Goal: Task Accomplishment & Management: Manage account settings

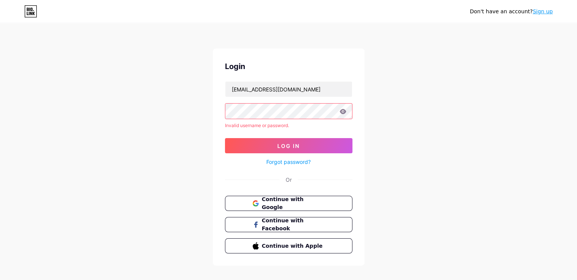
click at [275, 102] on form "vischoolindia@gmail.com Invalid username or password. Log In Forgot password?" at bounding box center [288, 123] width 127 height 85
click at [292, 146] on span "Log In" at bounding box center [288, 146] width 22 height 6
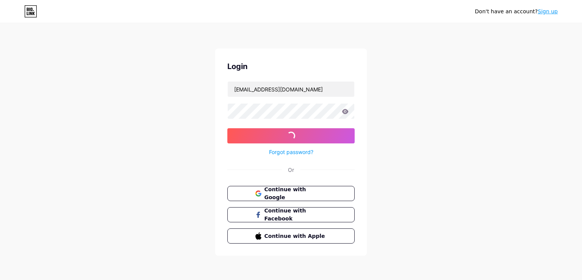
click at [290, 146] on div "Forgot password?" at bounding box center [291, 149] width 127 height 13
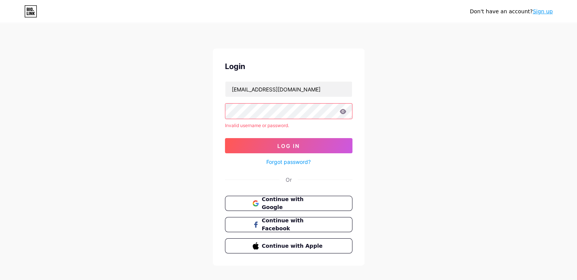
click at [71, 99] on div "Don't have an account? Sign up Login vischoolindia@gmail.com Invalid username o…" at bounding box center [288, 145] width 577 height 290
click at [282, 209] on button "Continue with Google" at bounding box center [288, 204] width 129 height 16
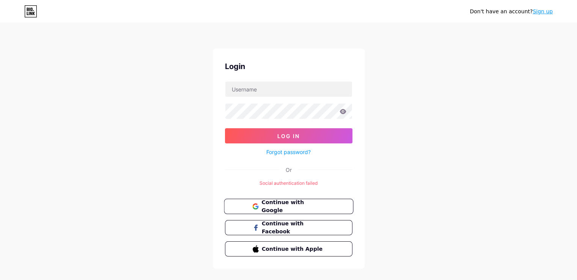
click at [299, 208] on span "Continue with Google" at bounding box center [292, 206] width 63 height 16
click at [278, 203] on span "Continue with Google" at bounding box center [292, 206] width 63 height 16
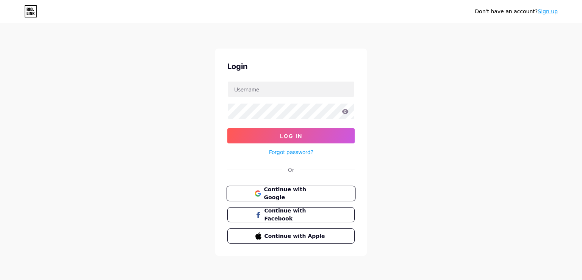
click at [297, 190] on span "Continue with Google" at bounding box center [295, 193] width 63 height 16
click at [288, 188] on span "Continue with Google" at bounding box center [295, 193] width 63 height 16
click at [547, 9] on link "Sign up" at bounding box center [548, 11] width 20 height 6
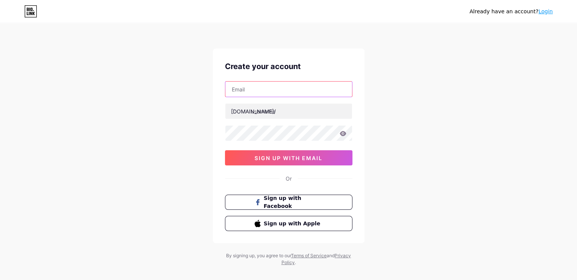
click at [320, 84] on input "text" at bounding box center [288, 89] width 127 height 15
type input "vischoolindia@gmail.com"
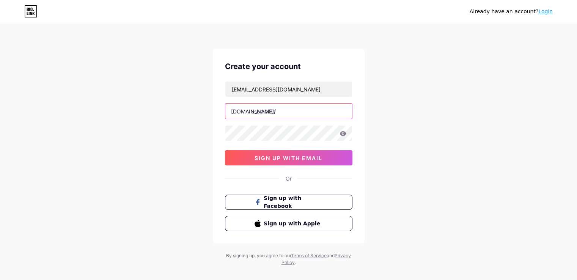
click at [302, 105] on input "text" at bounding box center [288, 111] width 127 height 15
type input "vischool"
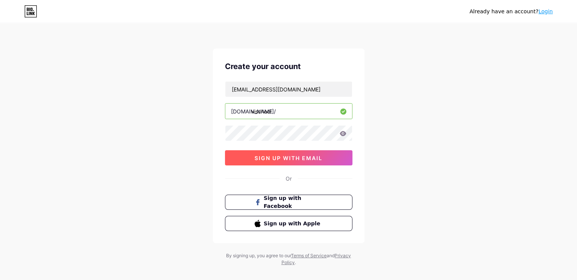
click at [273, 163] on button "sign up with email" at bounding box center [288, 157] width 127 height 15
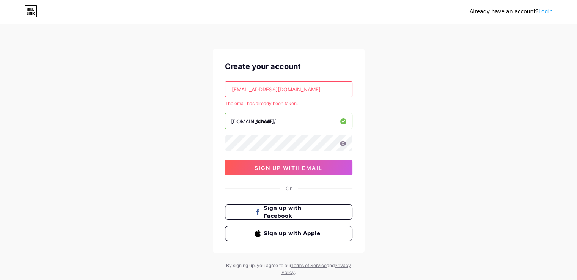
click at [315, 91] on input "vischoolindia@gmail.com" at bounding box center [288, 89] width 127 height 15
click at [340, 143] on icon at bounding box center [342, 143] width 6 height 5
click at [339, 146] on div at bounding box center [288, 143] width 127 height 16
click at [301, 165] on span "sign up with email" at bounding box center [288, 168] width 68 height 6
click at [549, 12] on link "Login" at bounding box center [545, 11] width 14 height 6
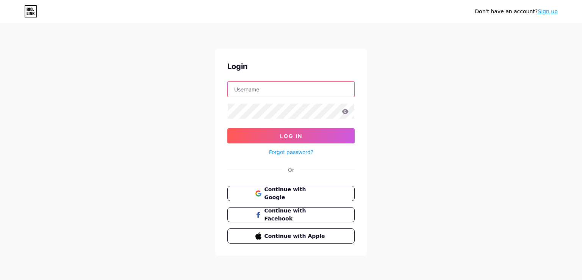
click at [323, 89] on input "text" at bounding box center [291, 89] width 127 height 15
type input "vischoolindia@gmail.com"
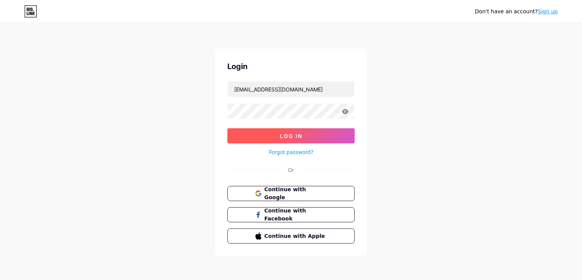
click at [304, 135] on button "Log In" at bounding box center [291, 135] width 127 height 15
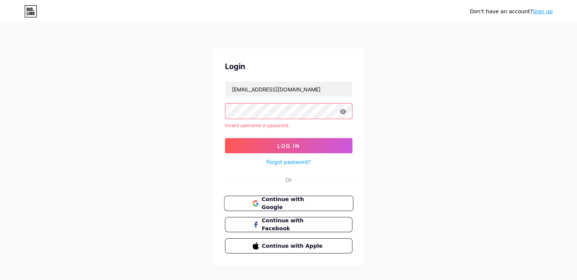
click at [306, 202] on span "Continue with Google" at bounding box center [292, 203] width 63 height 16
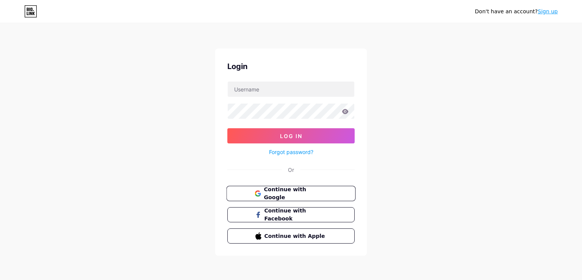
click at [274, 187] on button "Continue with Google" at bounding box center [290, 194] width 129 height 16
click at [296, 197] on button "Continue with Google" at bounding box center [290, 194] width 129 height 16
click at [296, 197] on button "Continue with Google" at bounding box center [291, 193] width 127 height 15
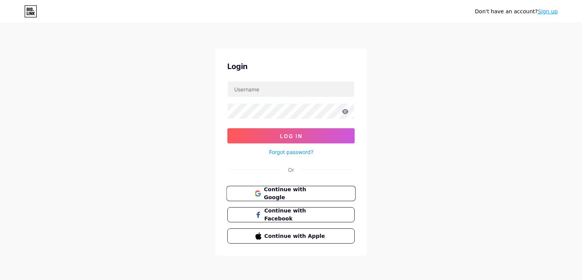
drag, startPoint x: 0, startPoint y: 0, endPoint x: 296, endPoint y: 197, distance: 355.3
click at [296, 197] on button "Continue with Google" at bounding box center [290, 194] width 129 height 16
